Goal: Transaction & Acquisition: Book appointment/travel/reservation

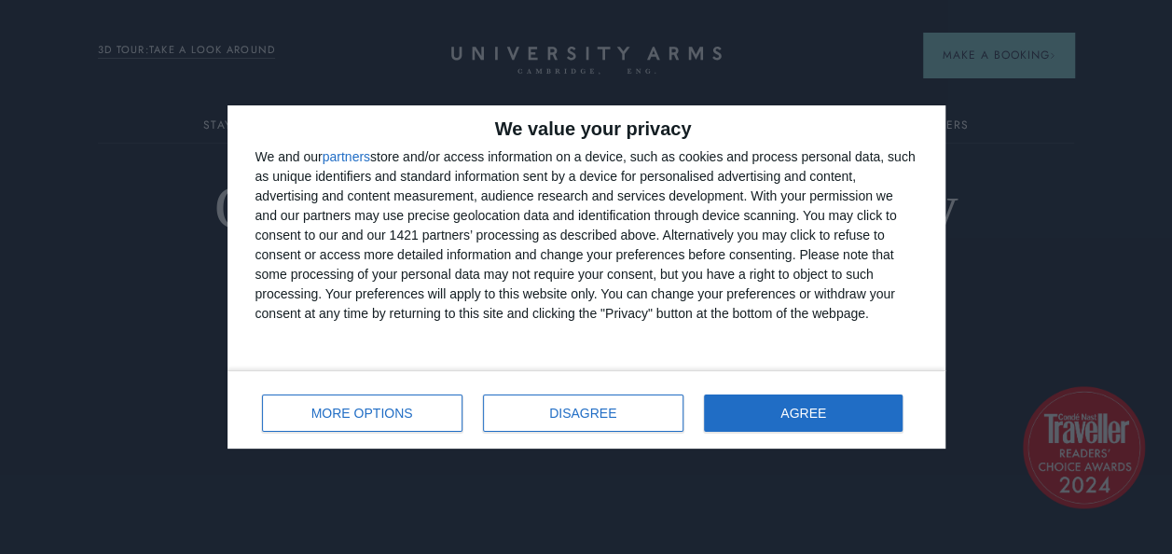
scroll to position [2, 0]
click at [820, 391] on div "MORE OPTIONS DISAGREE AGREE" at bounding box center [586, 409] width 662 height 53
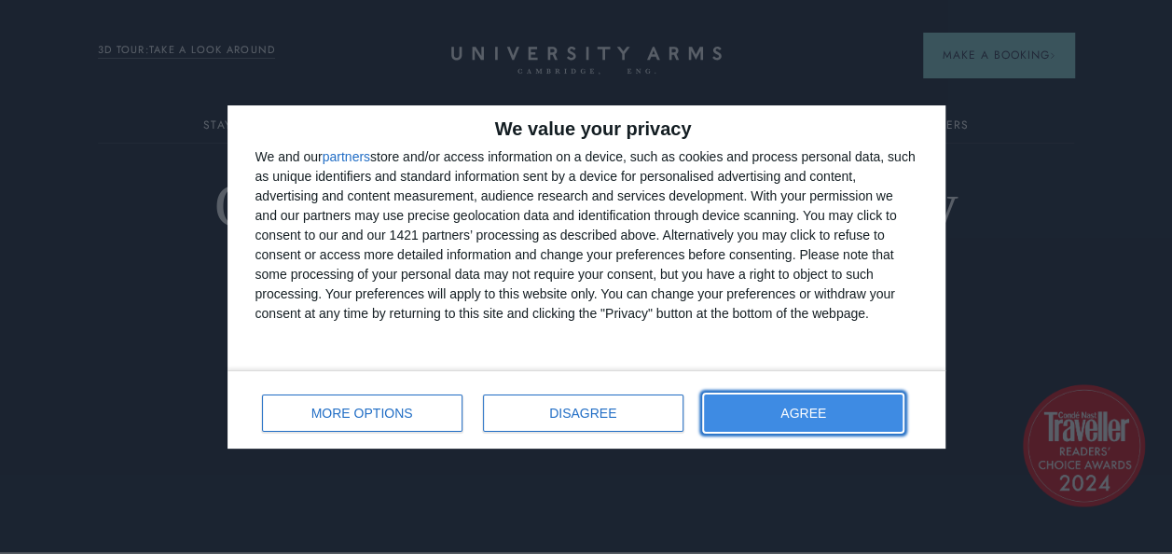
click at [805, 420] on button "AGREE" at bounding box center [804, 412] width 200 height 37
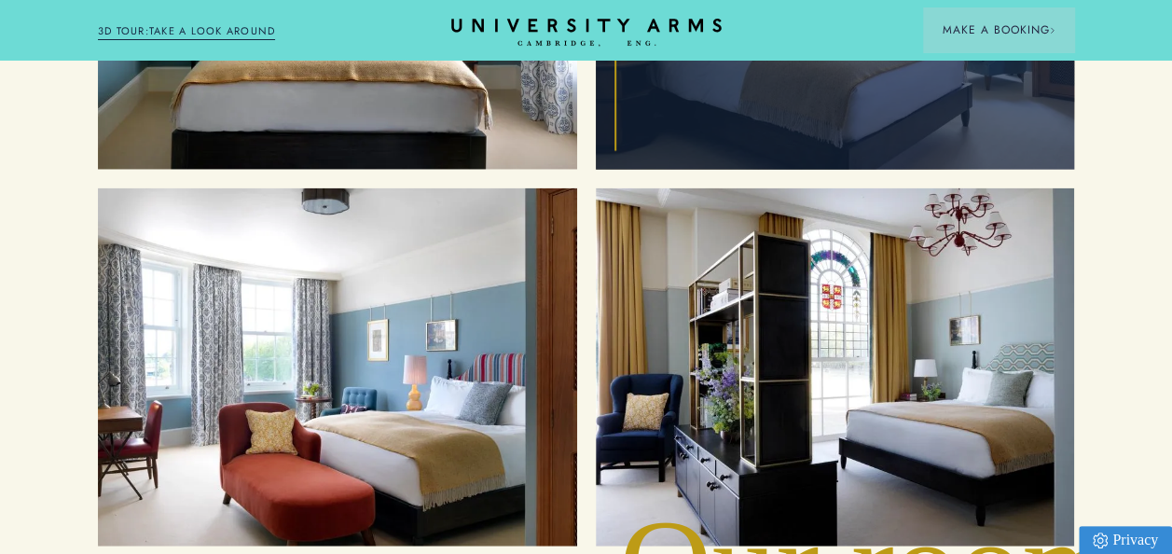
scroll to position [2029, 0]
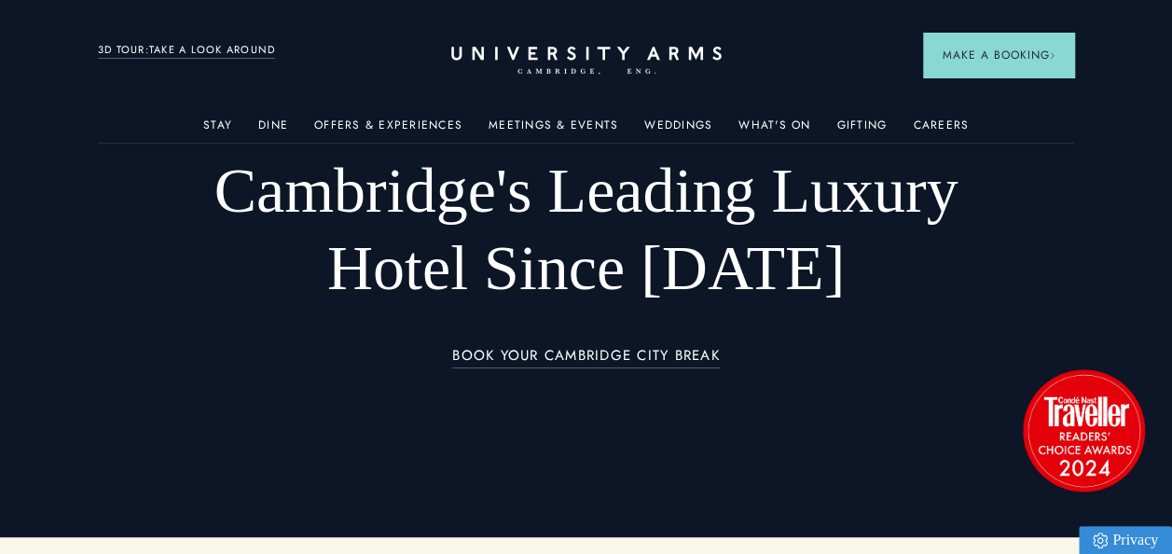
scroll to position [19, 0]
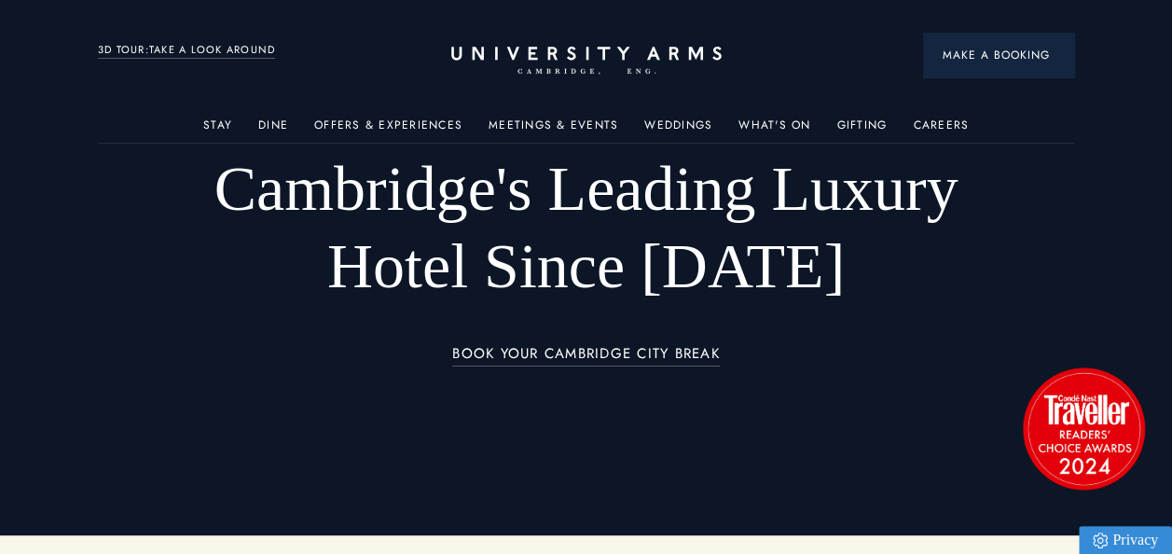
click at [1012, 72] on button "Make a Booking" at bounding box center [998, 55] width 151 height 45
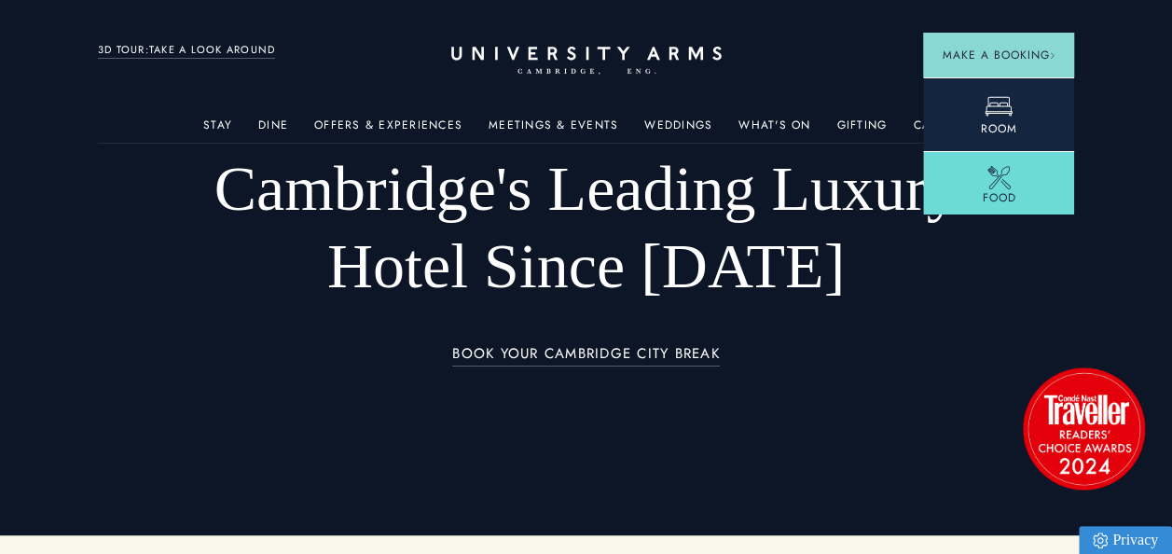
click at [998, 134] on span "Room" at bounding box center [999, 128] width 36 height 17
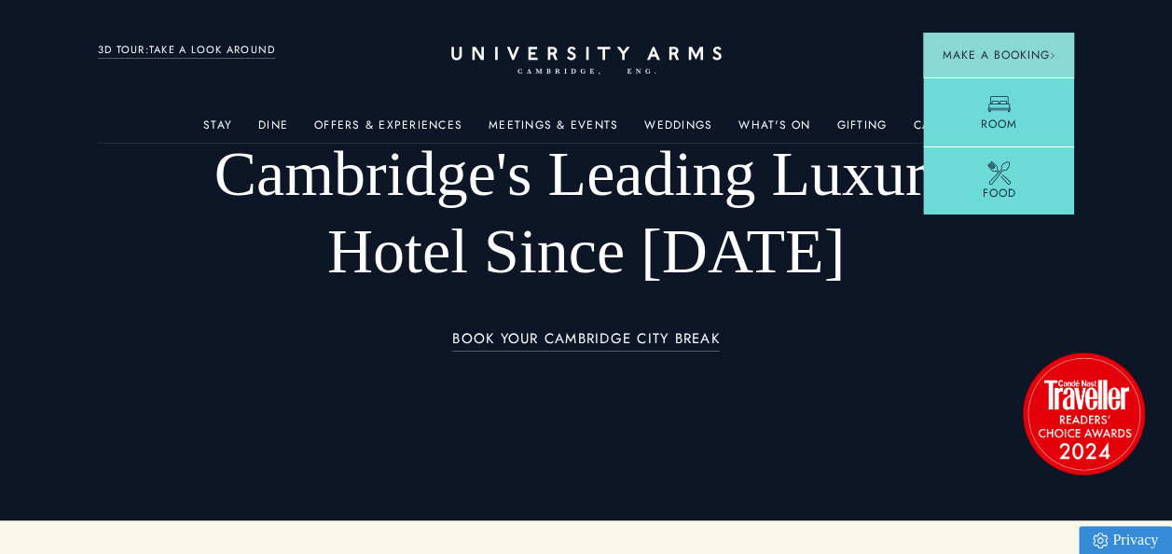
scroll to position [0, 0]
